Goal: Information Seeking & Learning: Learn about a topic

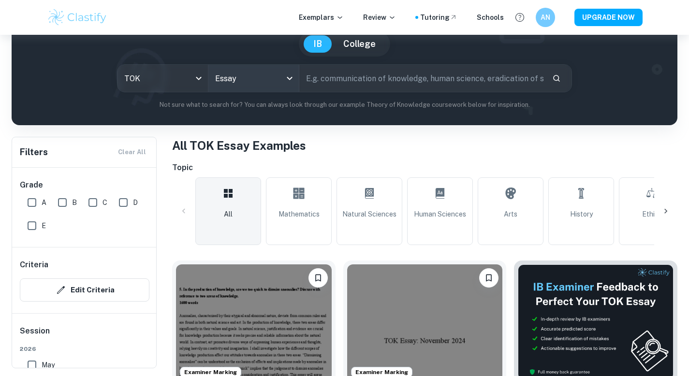
scroll to position [93, 0]
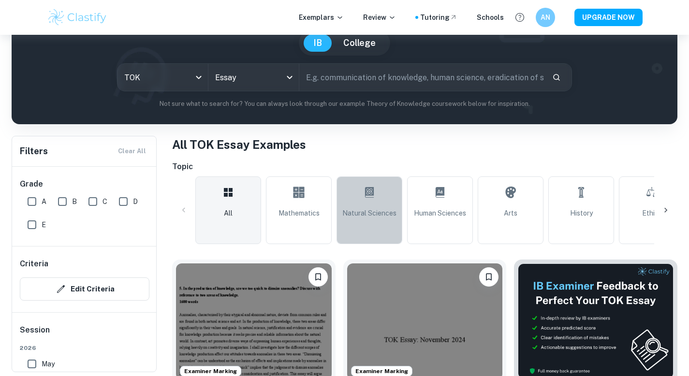
click at [365, 206] on link "Natural Sciences" at bounding box center [370, 211] width 66 height 68
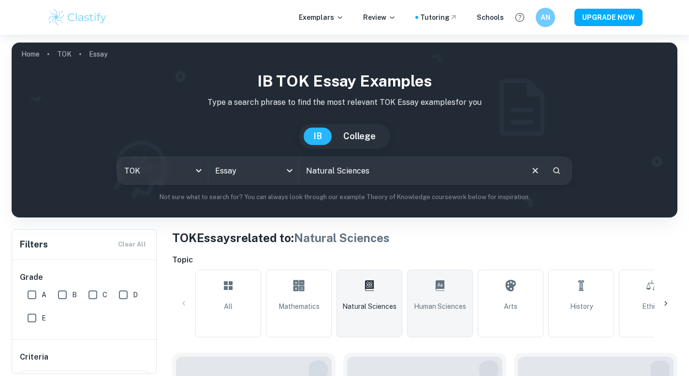
click at [434, 301] on span "Human Sciences" at bounding box center [440, 306] width 52 height 11
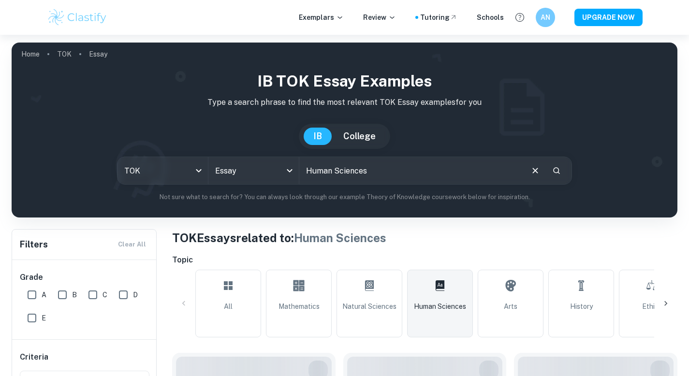
scroll to position [63, 0]
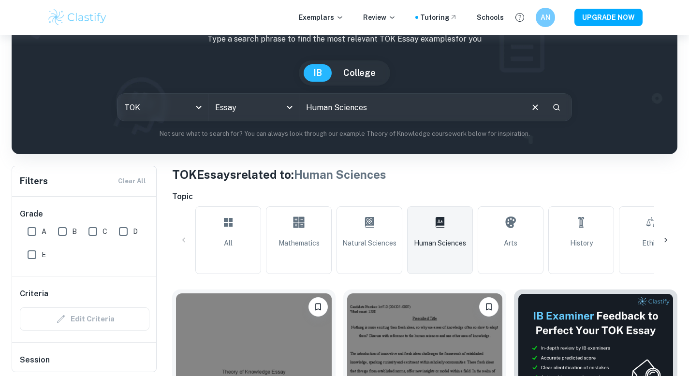
click at [35, 234] on input "A" at bounding box center [31, 231] width 19 height 19
checkbox input "true"
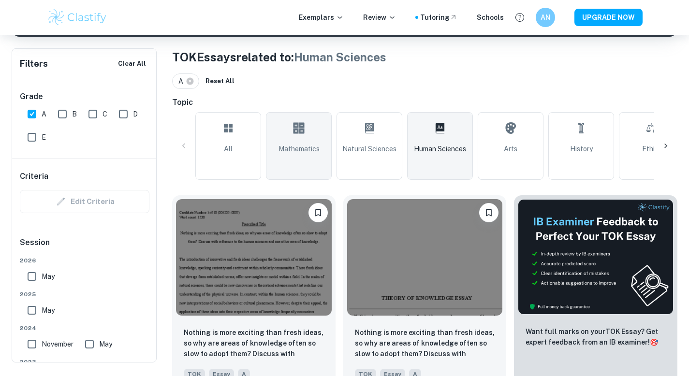
scroll to position [185, 0]
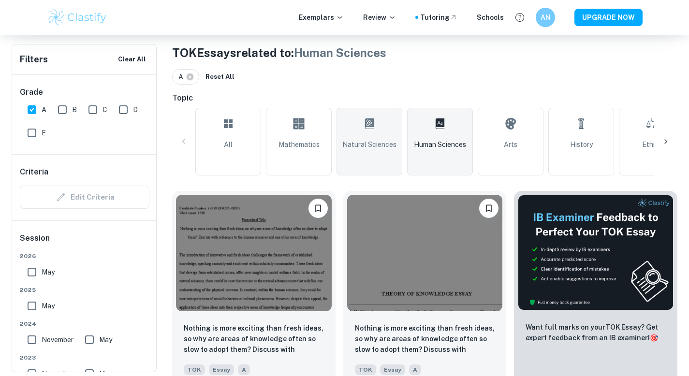
click at [390, 147] on span "Natural Sciences" at bounding box center [370, 144] width 54 height 11
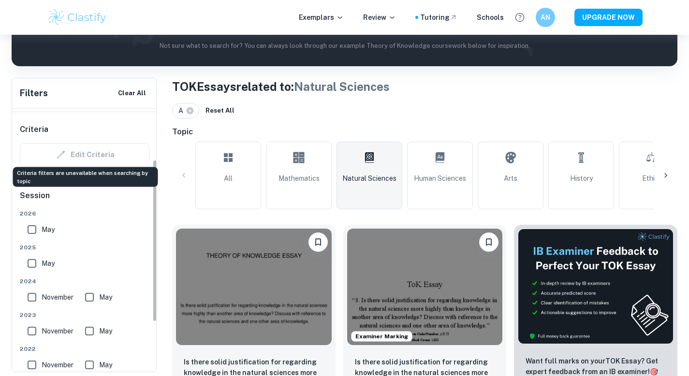
scroll to position [85, 0]
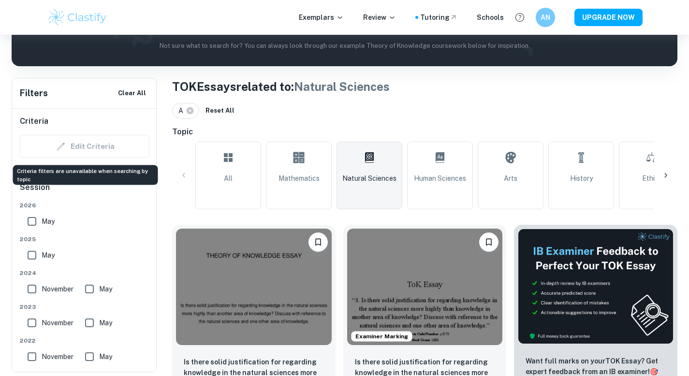
click at [89, 149] on div "Edit Criteria" at bounding box center [85, 146] width 130 height 23
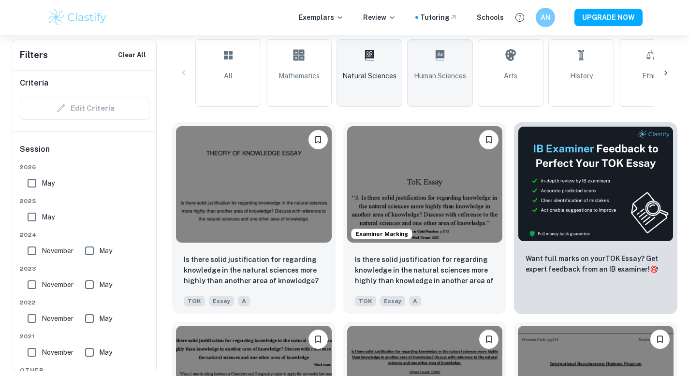
scroll to position [252, 0]
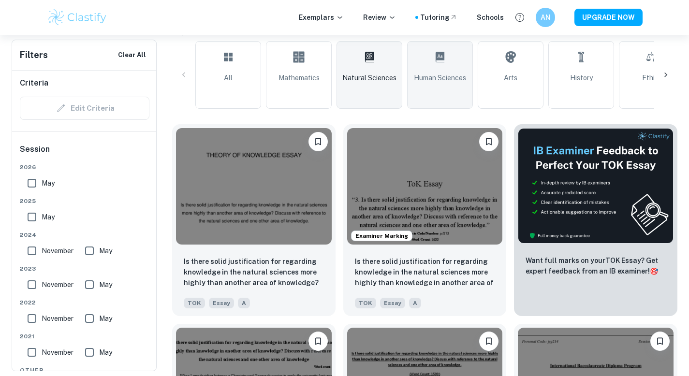
click at [442, 74] on span "Human Sciences" at bounding box center [440, 78] width 52 height 11
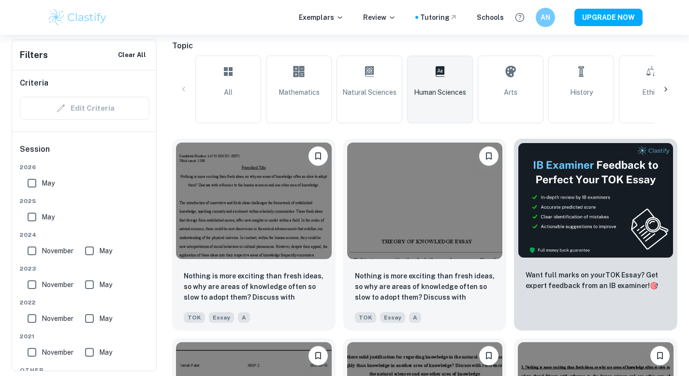
scroll to position [238, 0]
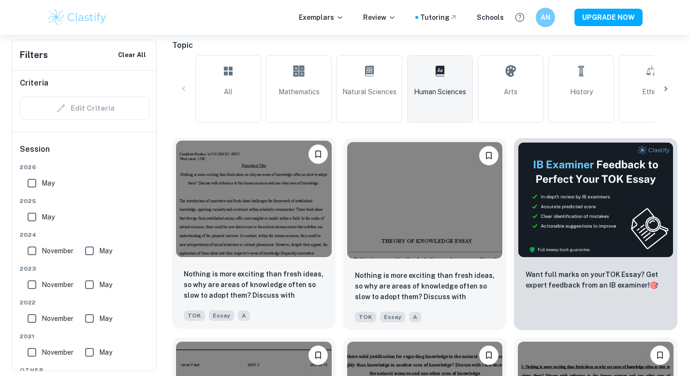
click at [301, 203] on img at bounding box center [254, 199] width 156 height 117
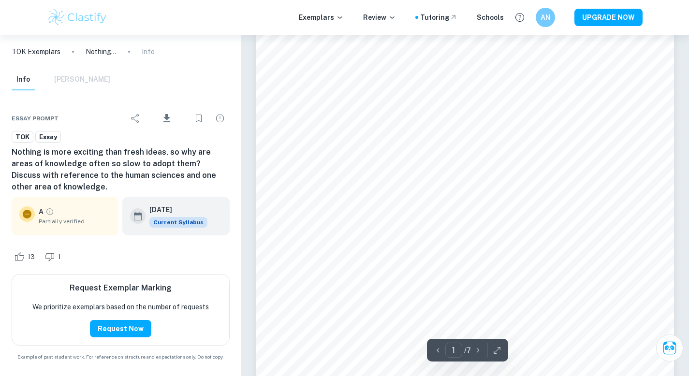
scroll to position [125, 0]
